Goal: Obtain resource: Download file/media

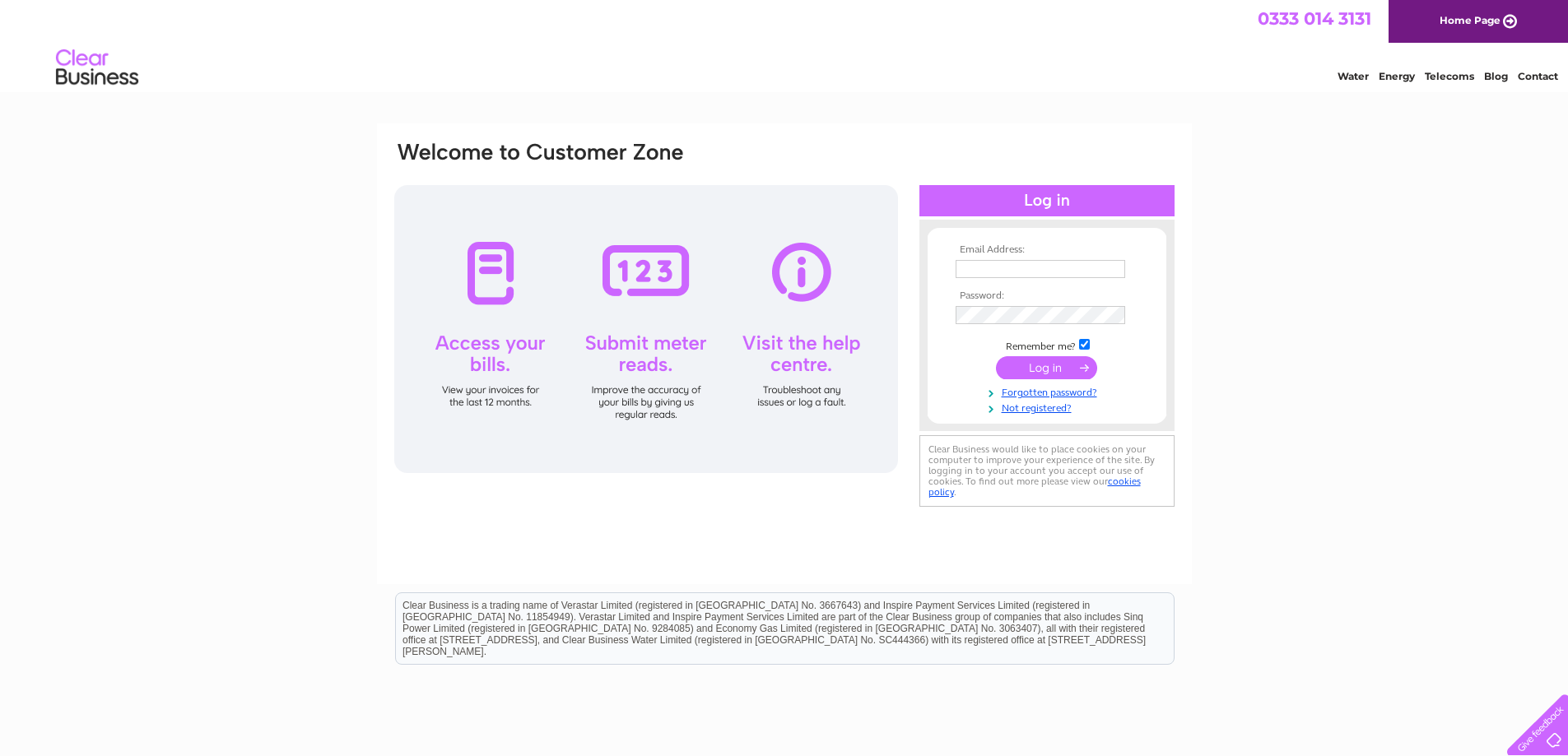
type input "admin@boulevardcareltd.co.uk"
click at [1042, 366] on input "submit" at bounding box center [1046, 368] width 101 height 23
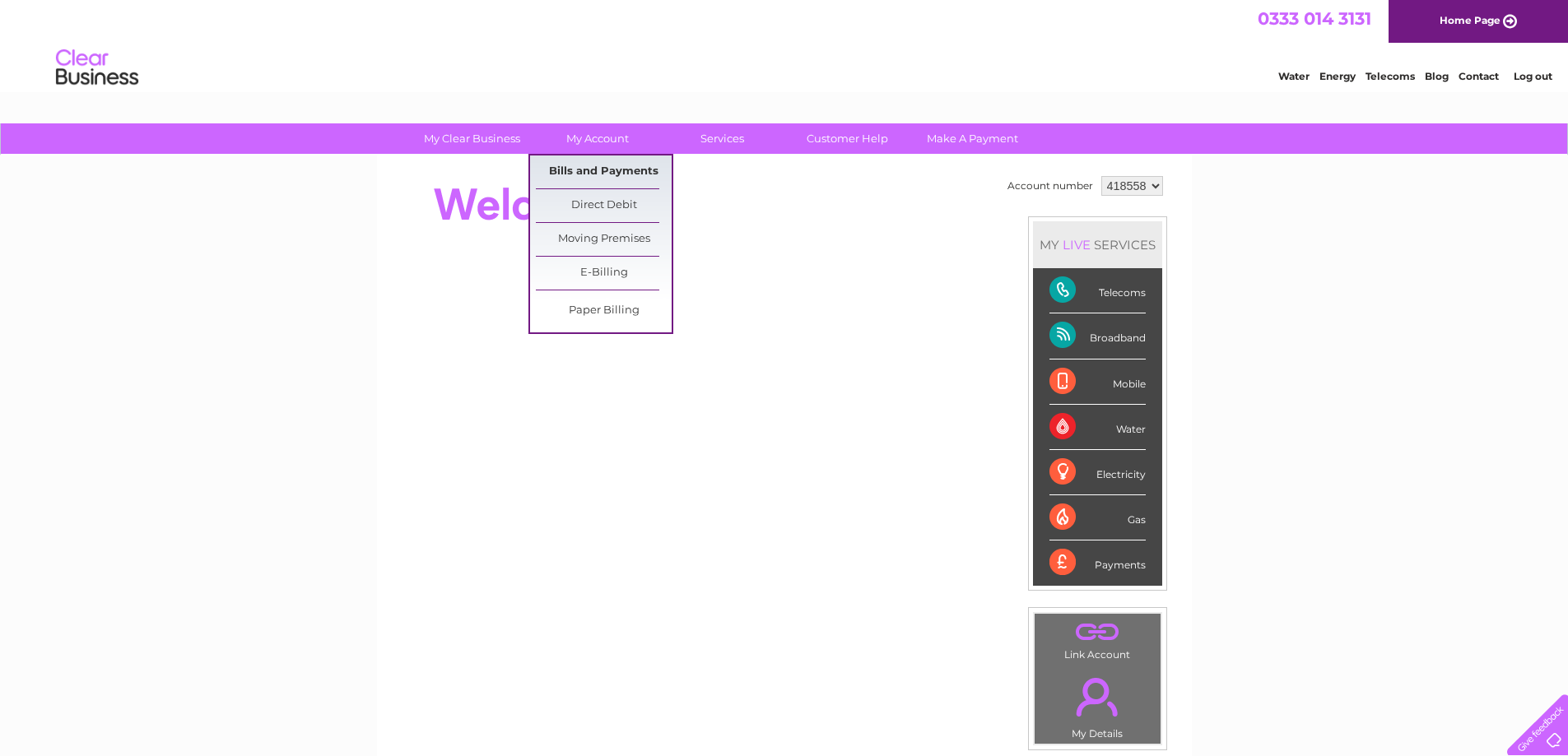
click at [586, 172] on link "Bills and Payments" at bounding box center [604, 172] width 136 height 33
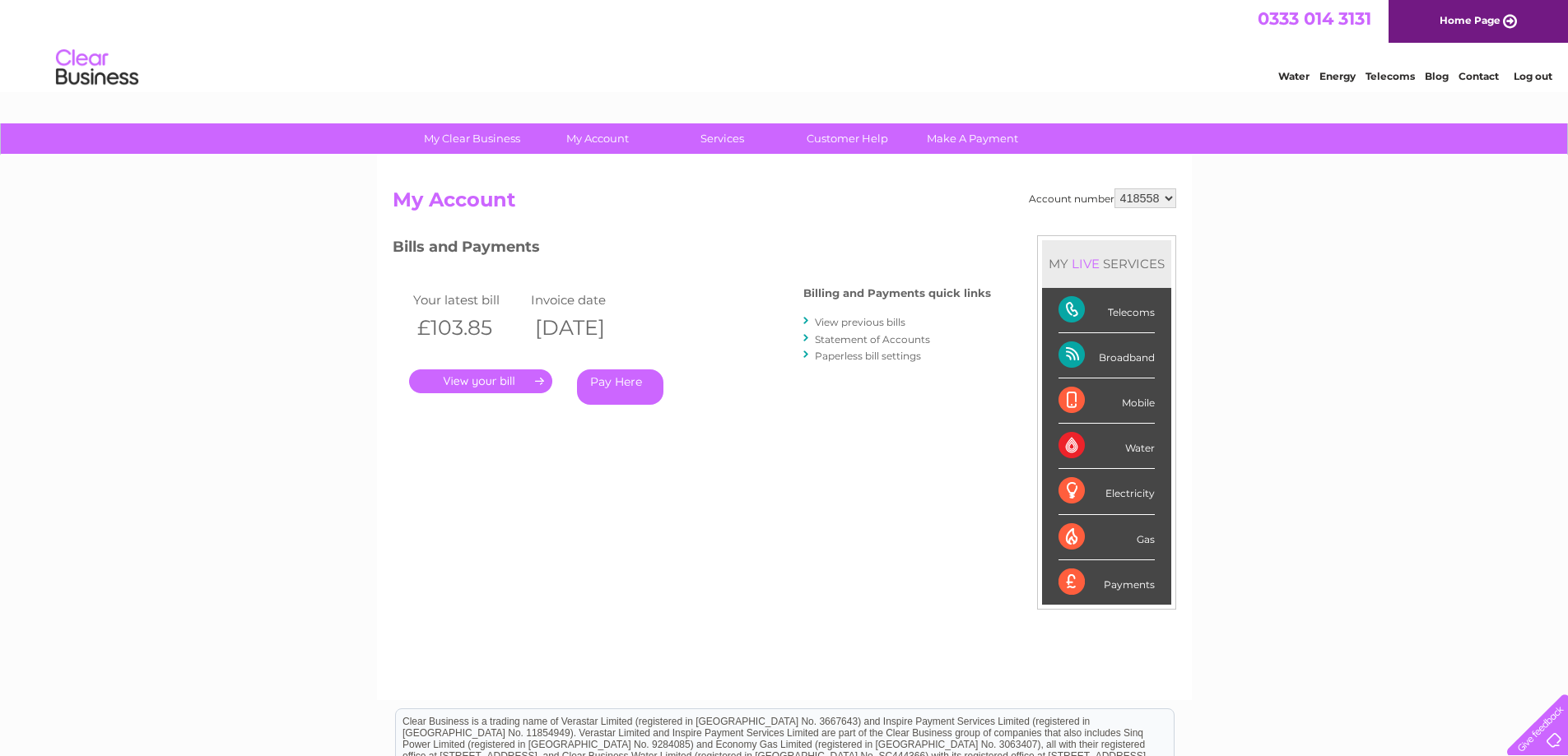
click at [471, 381] on link "." at bounding box center [480, 381] width 143 height 24
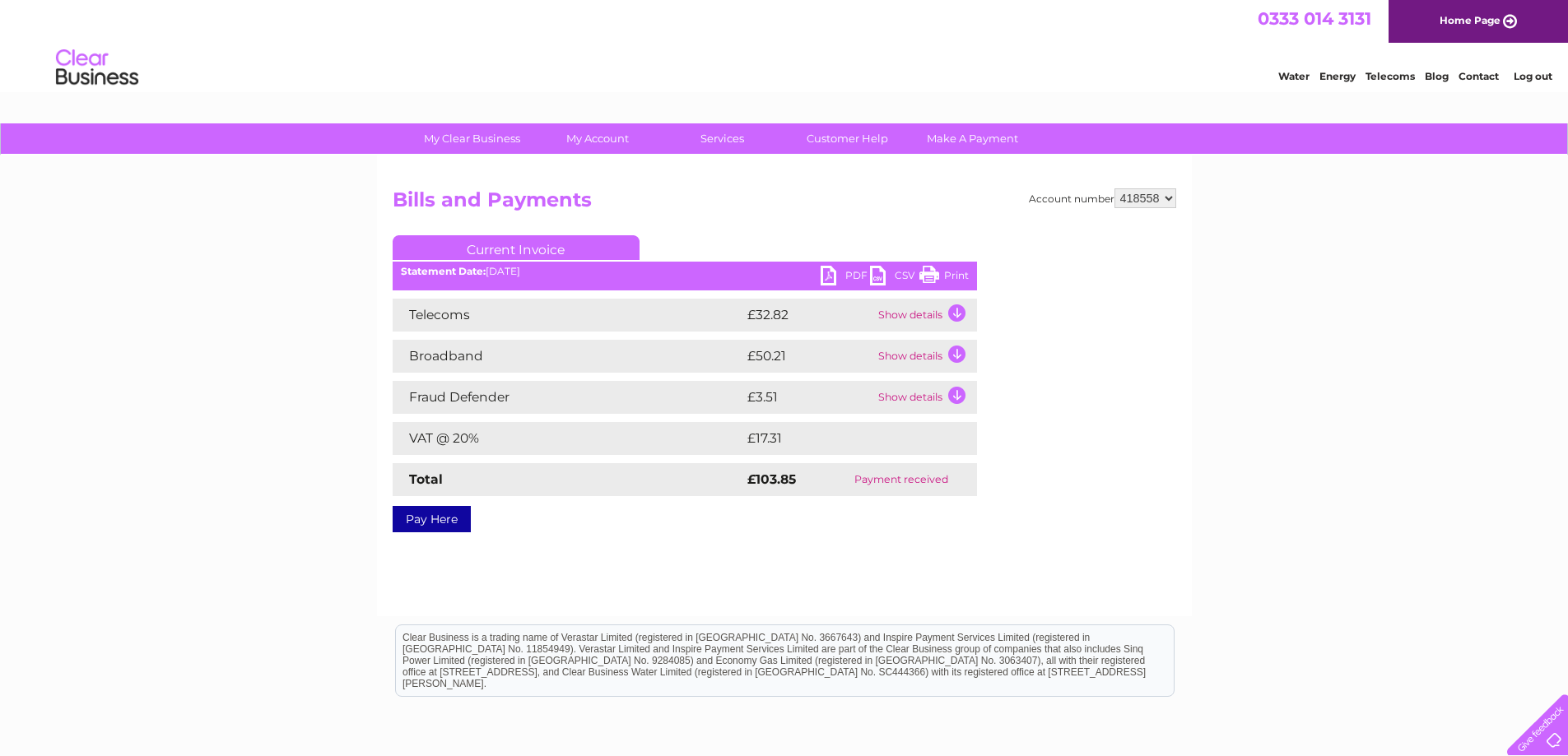
click at [837, 275] on link "PDF" at bounding box center [845, 278] width 50 height 24
